Goal: Answer question/provide support: Share knowledge or assist other users

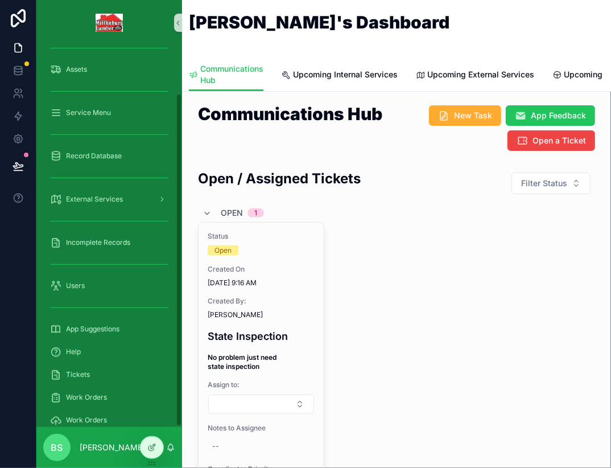
scroll to position [55, 0]
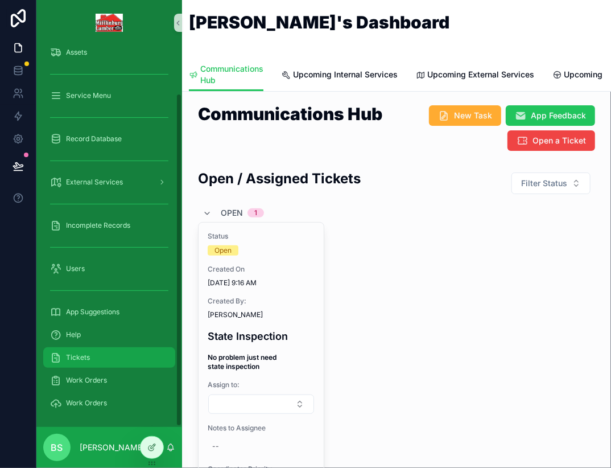
click at [81, 358] on span "Tickets" at bounding box center [78, 357] width 24 height 9
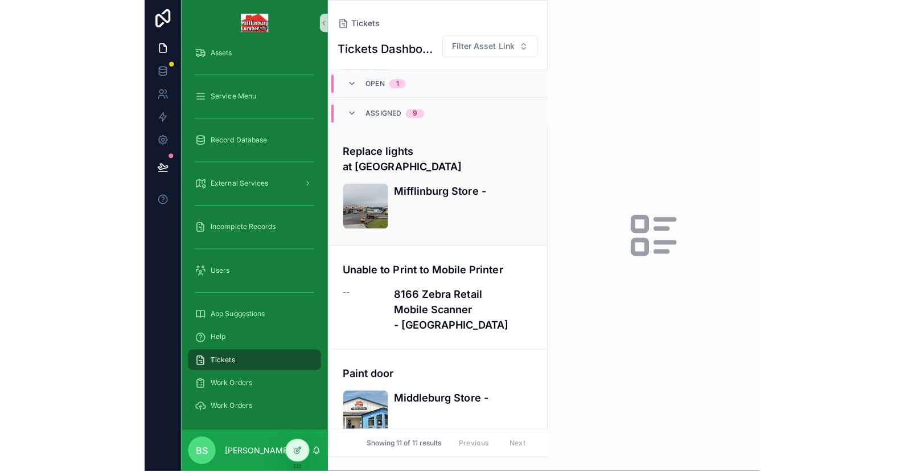
scroll to position [171, 0]
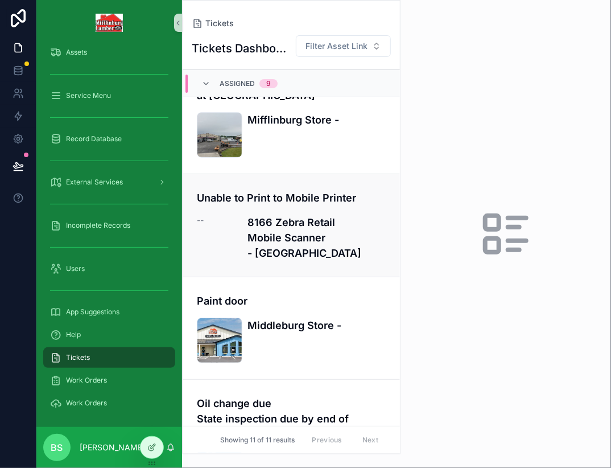
click at [270, 227] on h4 "8166 Zebra Retail Mobile Scanner - [GEOGRAPHIC_DATA]" at bounding box center [317, 238] width 139 height 46
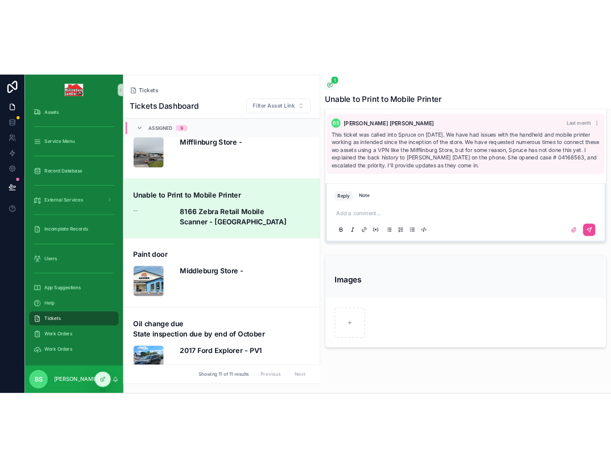
scroll to position [345, 0]
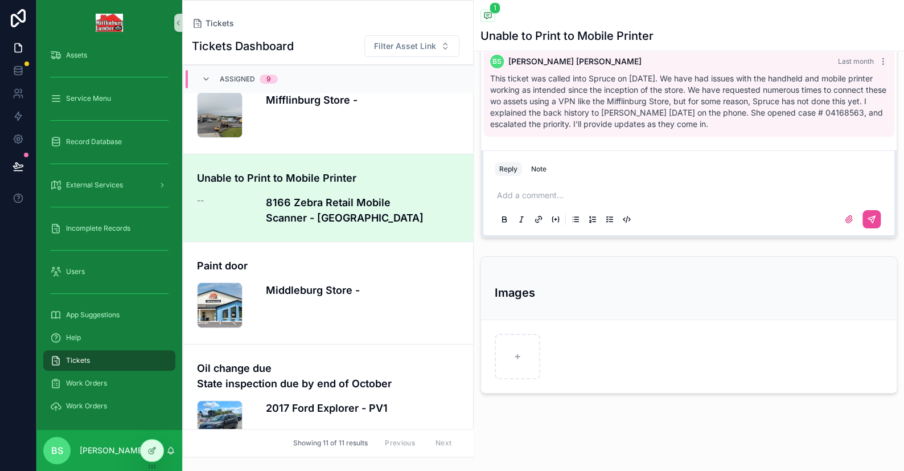
click at [531, 195] on p "scrollable content" at bounding box center [691, 195] width 388 height 11
drag, startPoint x: 759, startPoint y: 192, endPoint x: 482, endPoint y: 201, distance: 276.8
click at [482, 201] on div "**********" at bounding box center [688, 193] width 415 height 87
